Goal: Transaction & Acquisition: Purchase product/service

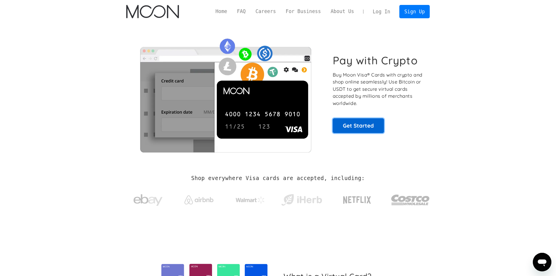
click at [357, 123] on link "Get Started" at bounding box center [358, 125] width 51 height 14
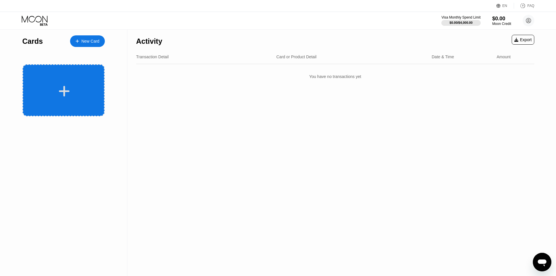
click at [75, 108] on div at bounding box center [64, 90] width 82 height 52
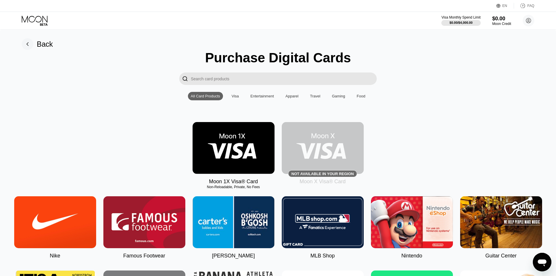
click at [223, 150] on img at bounding box center [233, 148] width 82 height 52
click at [244, 73] on input "Search card products" at bounding box center [284, 78] width 186 height 12
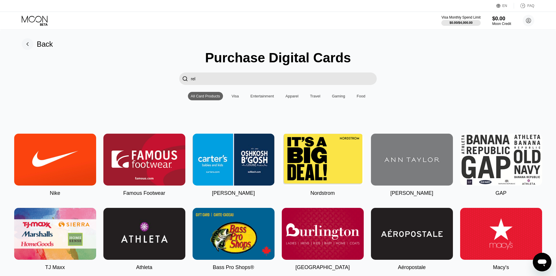
type input "relo"
